Goal: Task Accomplishment & Management: Manage account settings

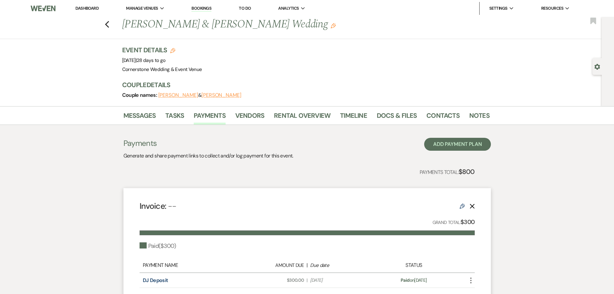
click at [95, 8] on link "Dashboard" at bounding box center [86, 7] width 23 height 5
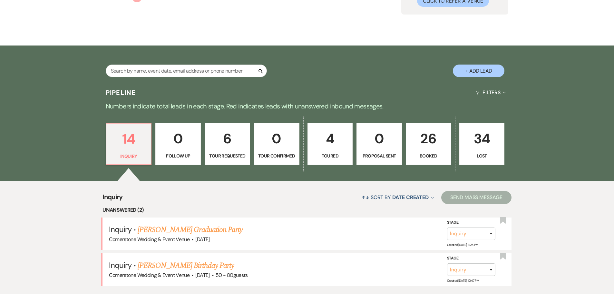
scroll to position [97, 0]
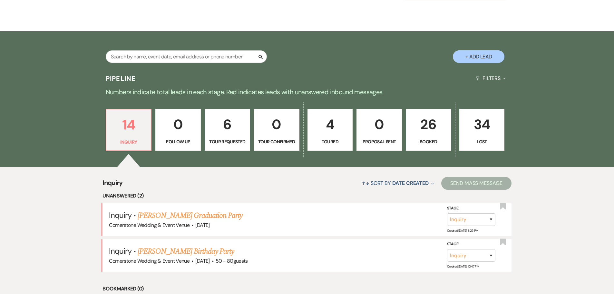
click at [471, 52] on button "+ Add Lead" at bounding box center [479, 56] width 52 height 13
select select "793"
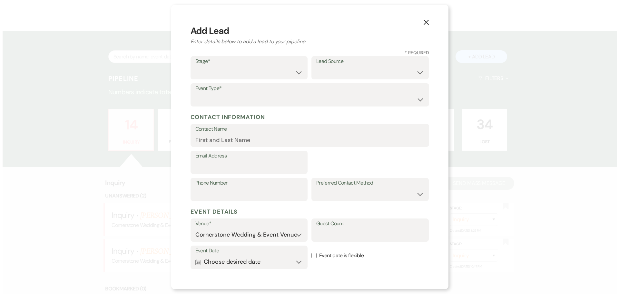
scroll to position [97, 0]
click at [424, 21] on icon "X" at bounding box center [426, 22] width 6 height 6
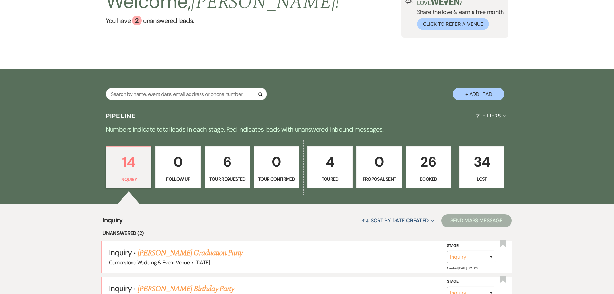
scroll to position [0, 0]
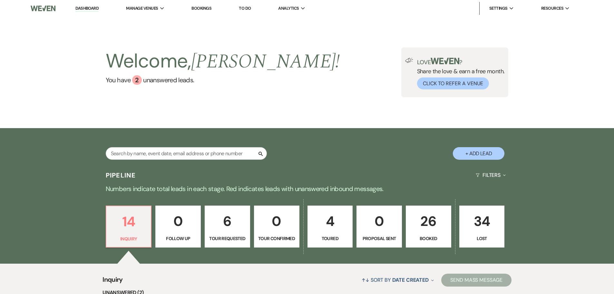
click at [91, 6] on link "Dashboard" at bounding box center [86, 8] width 23 height 6
click at [142, 23] on li "Cornerstone Wedding & Event Venue" at bounding box center [168, 21] width 77 height 6
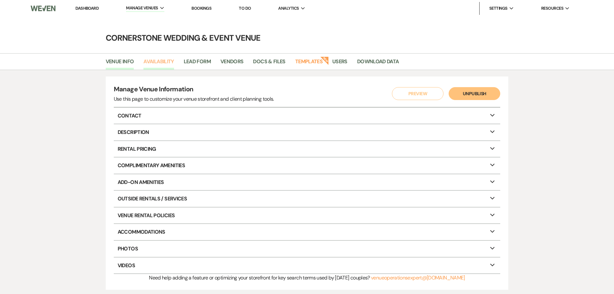
click at [162, 62] on link "Availability" at bounding box center [158, 63] width 30 height 12
select select "3"
select select "2026"
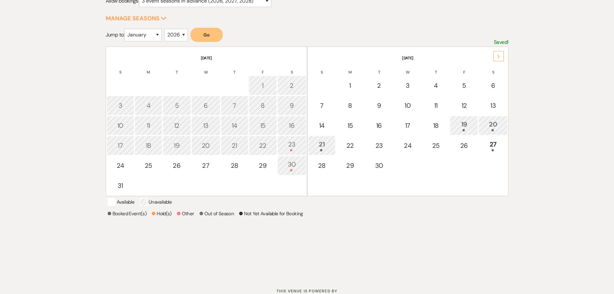
scroll to position [97, 0]
click at [183, 36] on select "2025 2026 2027 2028 2029" at bounding box center [176, 34] width 24 height 13
click at [151, 34] on select "January February March April May June July August September October November De…" at bounding box center [142, 34] width 37 height 13
select select "10"
click at [126, 28] on select "January February March April May June July August September October November De…" at bounding box center [142, 34] width 37 height 13
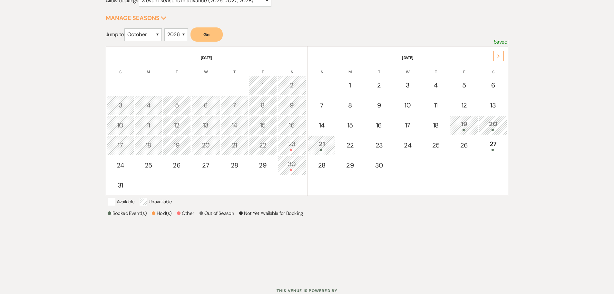
click at [211, 36] on button "Go" at bounding box center [206, 34] width 32 height 14
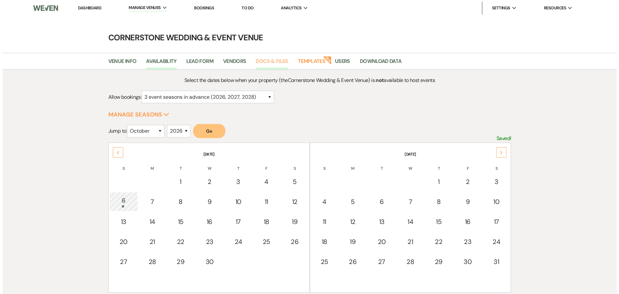
scroll to position [0, 0]
click at [500, 245] on div "24" at bounding box center [493, 242] width 21 height 10
select select "other"
select select "false"
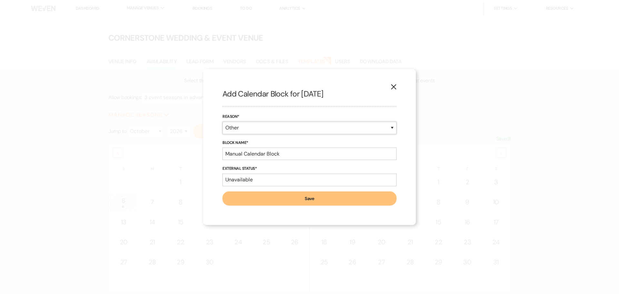
click at [274, 127] on select "Booked Event Hold Other" at bounding box center [309, 128] width 174 height 13
select select "hold"
click at [222, 134] on select "Booked Event Hold Other" at bounding box center [309, 128] width 174 height 13
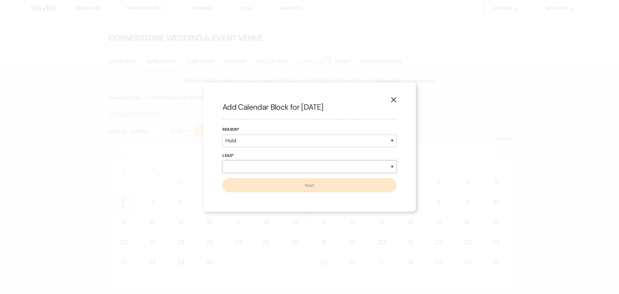
click at [389, 166] on select "New Lead Existing Lead" at bounding box center [309, 166] width 174 height 13
select select "existingLead"
click at [222, 160] on select "New Lead Existing Lead" at bounding box center [309, 166] width 174 height 13
select select "false"
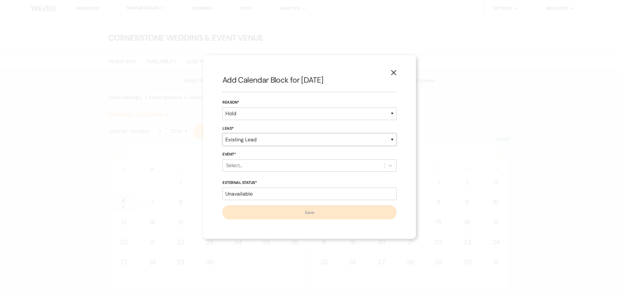
click at [363, 144] on select "New Lead Existing Lead" at bounding box center [309, 139] width 174 height 13
select select "newLead"
click at [222, 146] on select "New Lead Existing Lead" at bounding box center [309, 139] width 174 height 13
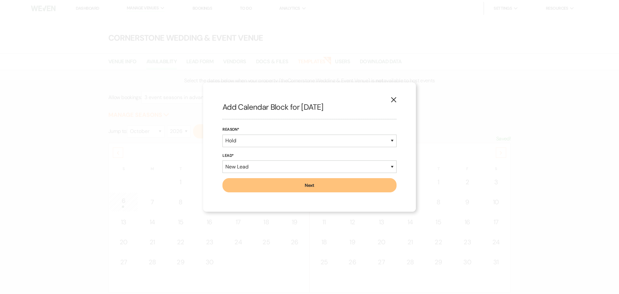
click at [318, 184] on button "Next" at bounding box center [309, 185] width 174 height 14
select select "793"
select select "false"
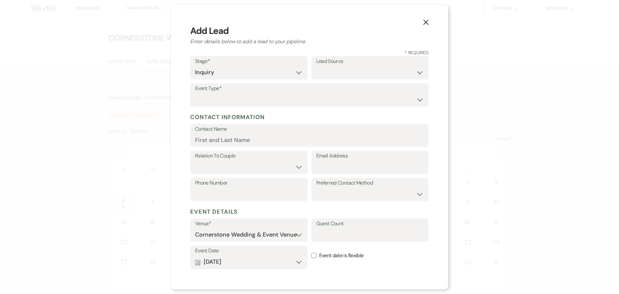
click at [303, 86] on label "Event Type*" at bounding box center [309, 88] width 229 height 9
click at [302, 99] on select "Wedding Anniversary Party Baby Shower Bachelorette / Bachelor Party Birthday Pa…" at bounding box center [309, 99] width 229 height 13
select select "1"
click at [195, 93] on select "Wedding Anniversary Party Baby Shower Bachelorette / Bachelor Party Birthday Pa…" at bounding box center [309, 99] width 229 height 13
click at [273, 130] on label "Contact Name" at bounding box center [309, 128] width 229 height 9
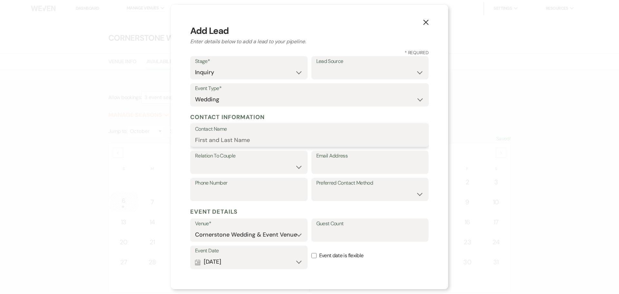
click at [273, 133] on input "Contact Name" at bounding box center [309, 139] width 229 height 13
type input "[PERSON_NAME]"
click at [268, 163] on select "Couple Planner Parent of Couple Family Member Friend Other" at bounding box center [249, 167] width 108 height 13
select select "1"
click at [195, 161] on select "Couple Planner Parent of Couple Family Member Friend Other" at bounding box center [249, 167] width 108 height 13
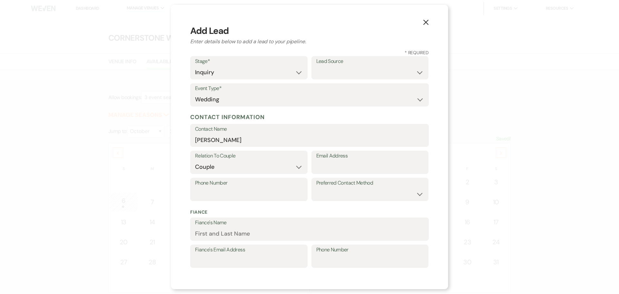
click at [280, 187] on label "Phone Number" at bounding box center [249, 182] width 108 height 9
click at [280, 188] on input "Phone Number" at bounding box center [249, 194] width 108 height 13
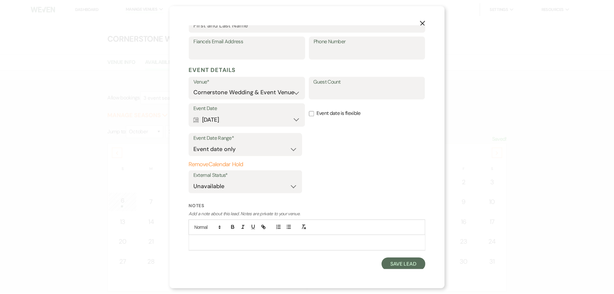
scroll to position [210, 0]
type input "3197520994"
click at [404, 265] on button "Save Lead" at bounding box center [407, 263] width 44 height 13
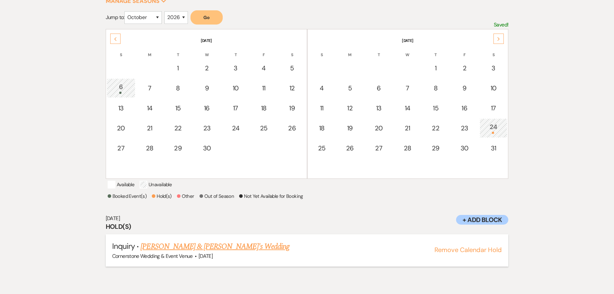
scroll to position [155, 0]
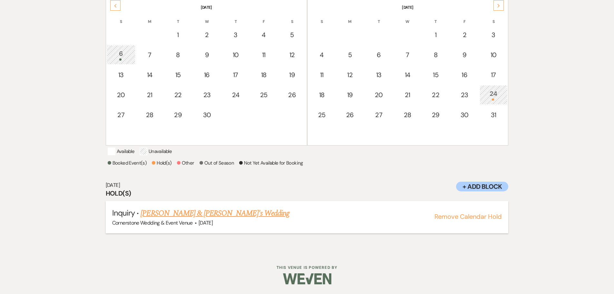
click at [211, 209] on link "[PERSON_NAME] & [PERSON_NAME]'s Wedding" at bounding box center [215, 213] width 149 height 12
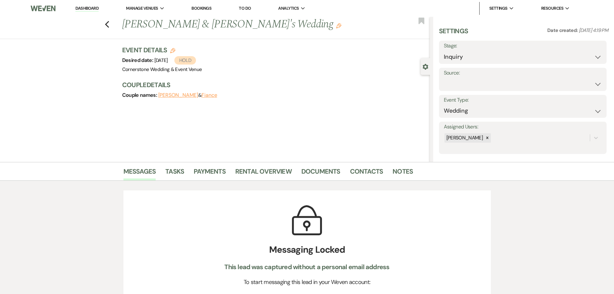
click at [183, 93] on button "[PERSON_NAME]" at bounding box center [178, 95] width 40 height 5
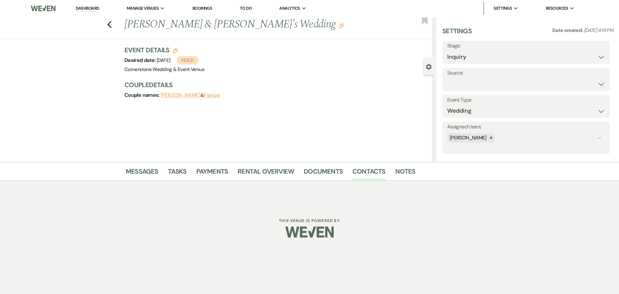
select select "1"
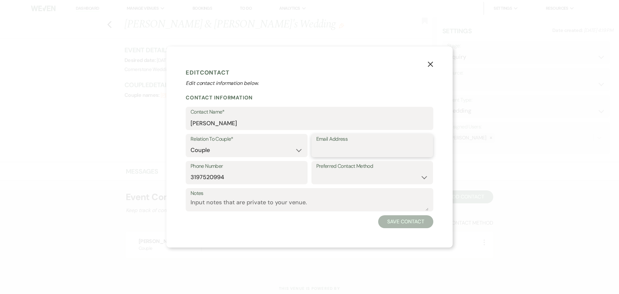
drag, startPoint x: 334, startPoint y: 152, endPoint x: 339, endPoint y: 150, distance: 5.6
click at [336, 151] on input "Email Address" at bounding box center [372, 150] width 112 height 13
type input "r"
type input "[EMAIL_ADDRESS][DOMAIN_NAME]"
drag, startPoint x: 239, startPoint y: 122, endPoint x: 150, endPoint y: 124, distance: 89.3
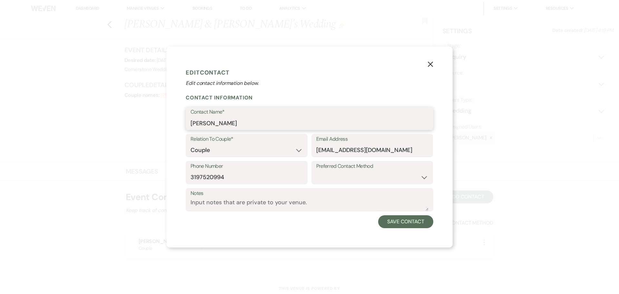
click at [150, 124] on div "X Edit Contact Edit contact information below. Contact Information Contact Name…" at bounding box center [309, 147] width 619 height 294
type input "[PERSON_NAME]"
click at [395, 221] on button "Save Contact" at bounding box center [405, 221] width 55 height 13
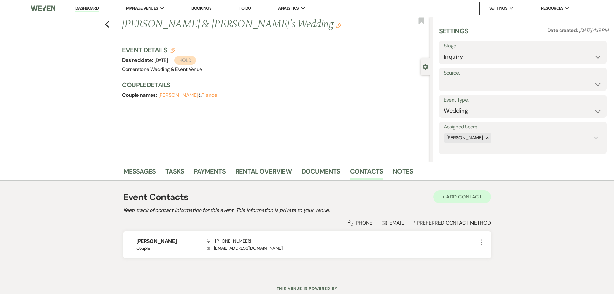
scroll to position [21, 0]
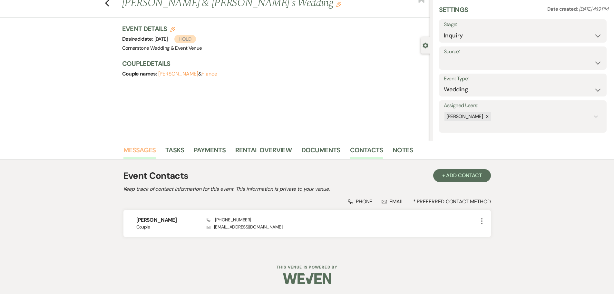
click at [155, 150] on link "Messages" at bounding box center [139, 152] width 33 height 14
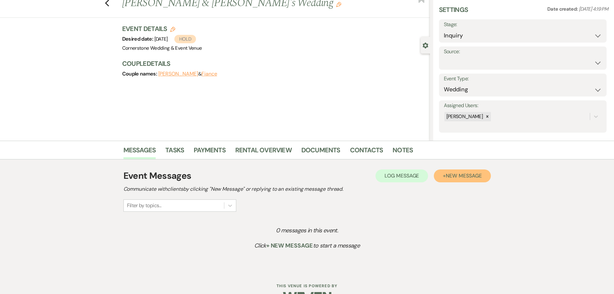
click at [460, 178] on span "New Message" at bounding box center [464, 175] width 36 height 7
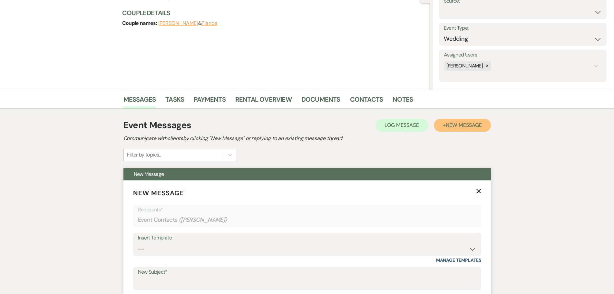
scroll to position [150, 0]
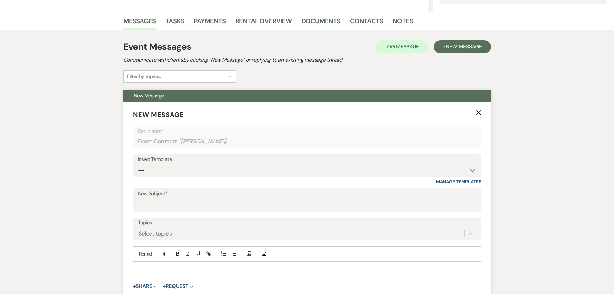
click at [199, 156] on div "Insert Template" at bounding box center [307, 159] width 338 height 9
click at [207, 175] on select "-- Weven Planning Portal Introduction (Booked Events) Initial Inquiry Response …" at bounding box center [307, 170] width 338 height 13
select select "16"
click at [138, 164] on select "-- Weven Planning Portal Introduction (Booked Events) Initial Inquiry Response …" at bounding box center [307, 170] width 338 height 13
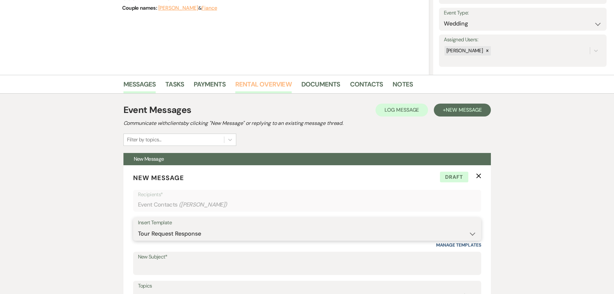
scroll to position [86, 0]
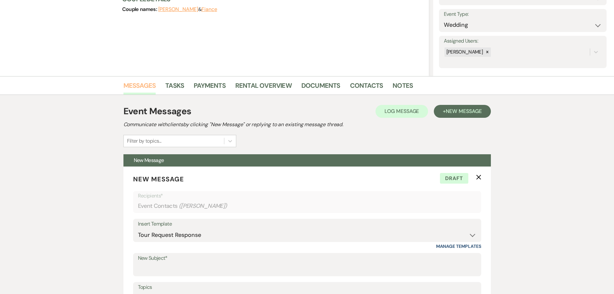
click at [138, 85] on link "Messages" at bounding box center [139, 87] width 33 height 14
click at [472, 112] on span "New Message" at bounding box center [464, 111] width 36 height 7
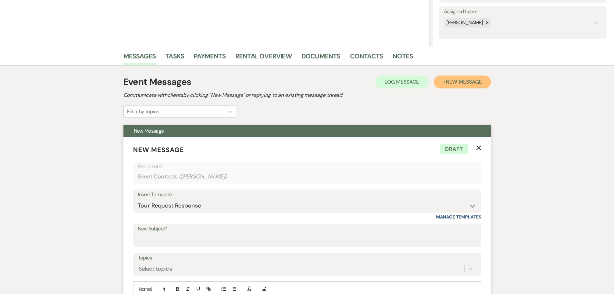
scroll to position [150, 0]
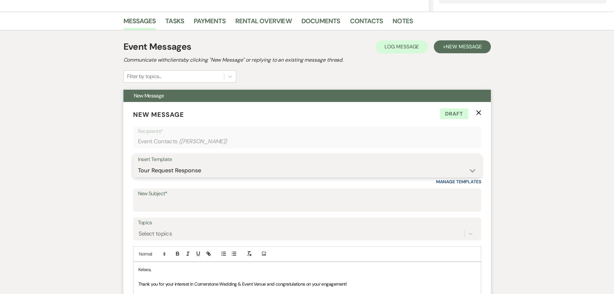
click at [304, 168] on select "-- Weven Planning Portal Introduction (Booked Events) Initial Inquiry Response …" at bounding box center [307, 170] width 338 height 13
